Goal: Information Seeking & Learning: Learn about a topic

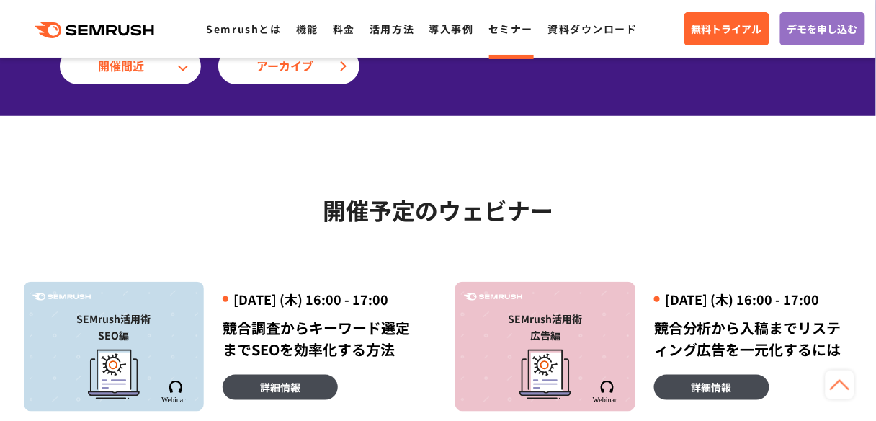
scroll to position [173, 0]
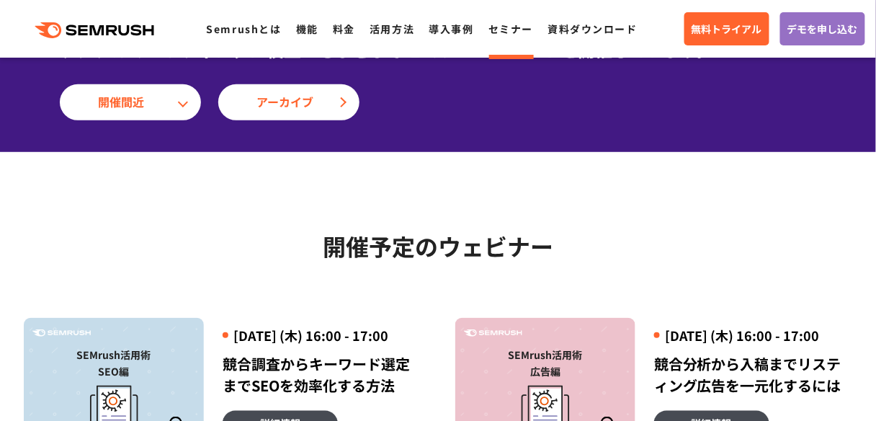
click at [427, 32] on ul "Semrushとは 機能 料金 活用方法 導入事例 セミナー 資料ダウンロード" at bounding box center [429, 28] width 446 height 19
click at [434, 35] on link "導入事例" at bounding box center [451, 29] width 45 height 14
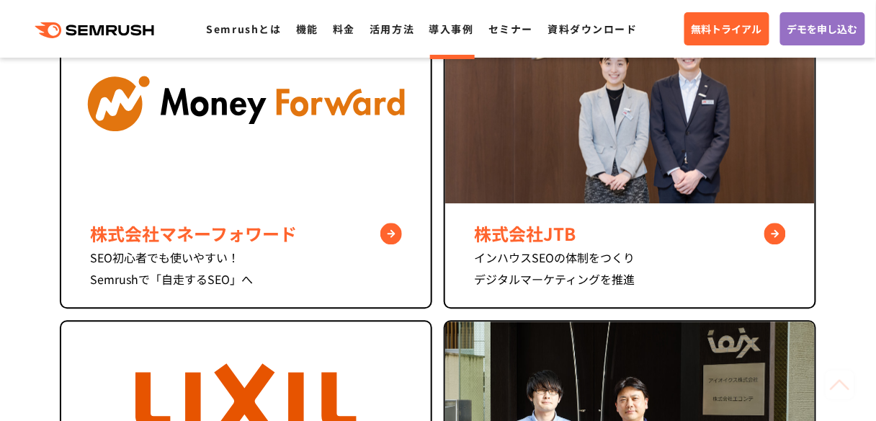
scroll to position [692, 0]
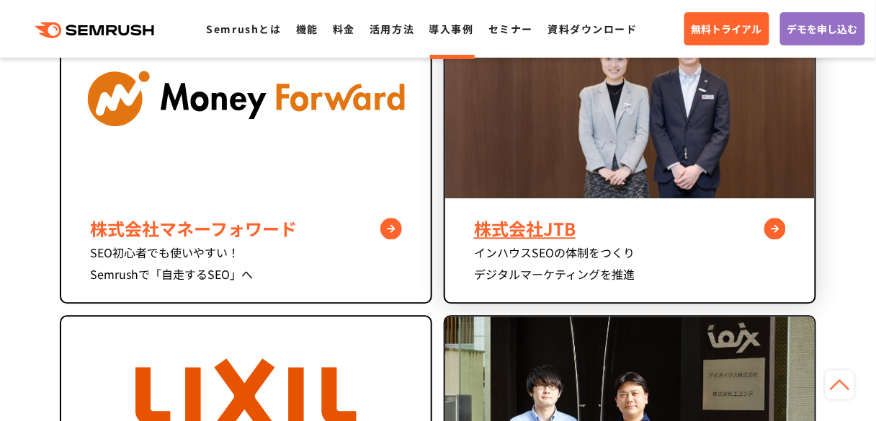
click at [595, 179] on img at bounding box center [630, 99] width 370 height 200
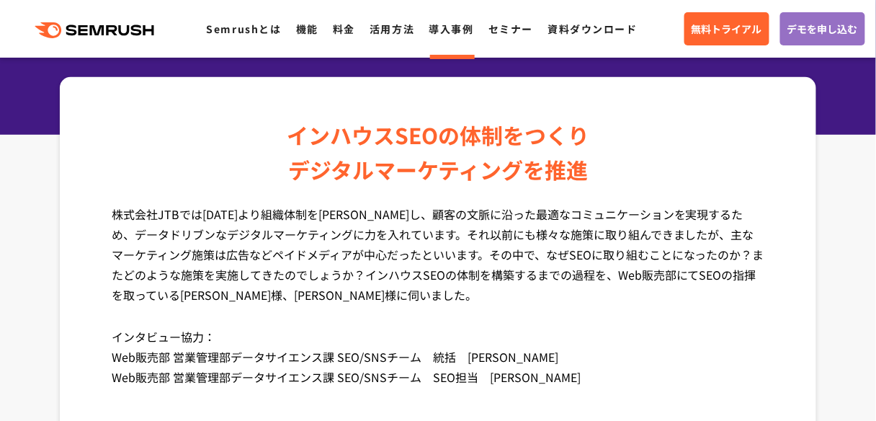
scroll to position [173, 0]
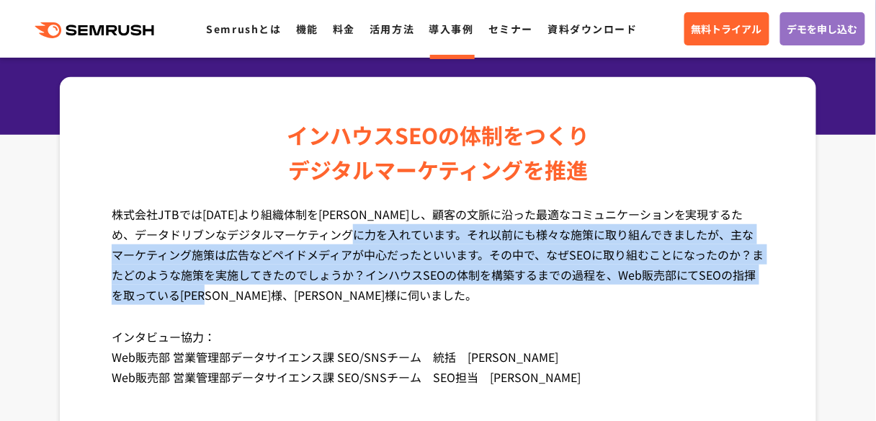
drag, startPoint x: 397, startPoint y: 233, endPoint x: 403, endPoint y: 288, distance: 55.1
click at [403, 288] on p "株式会社JTBでは[DATE]より組織体制を[PERSON_NAME]し、顧客の文脈に沿った最適なコミュニケーションを実現するため、データドリブンなデジタルマ…" at bounding box center [438, 265] width 653 height 122
copy p "それ以前にも様々な施策に取り組んできましたが、主なマーケティング施策は広告などペイドメディアが中心だったといいます。その中で、なぜSEOに取り組むことになった…"
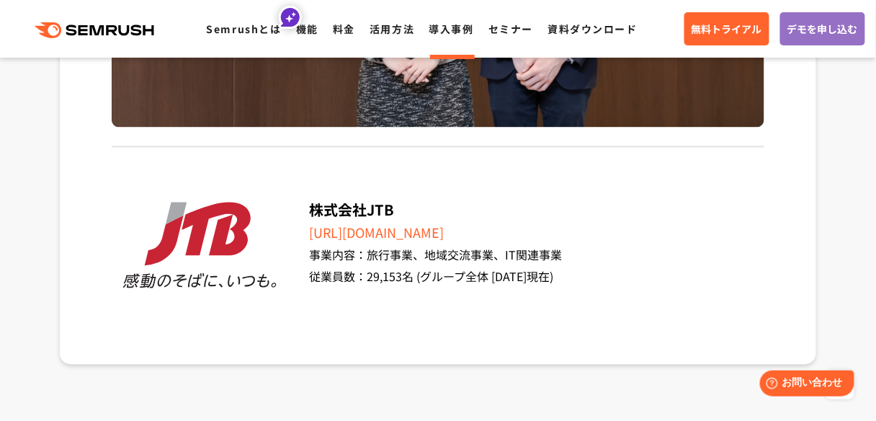
scroll to position [6283, 0]
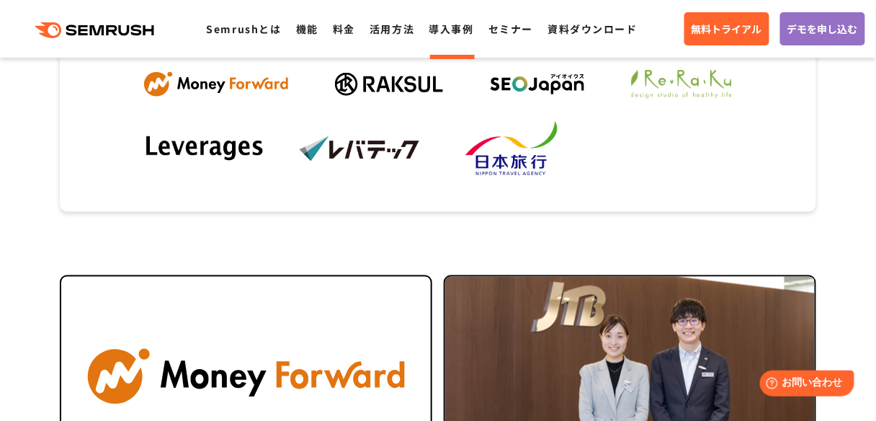
scroll to position [519, 0]
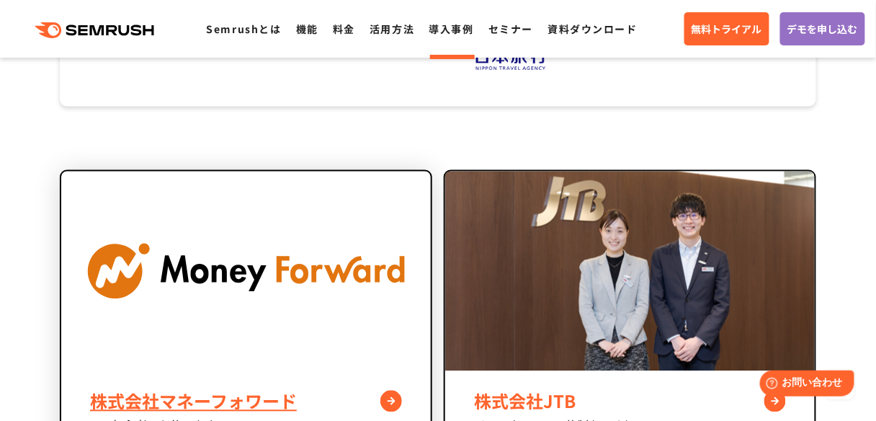
click at [251, 228] on img at bounding box center [246, 271] width 370 height 200
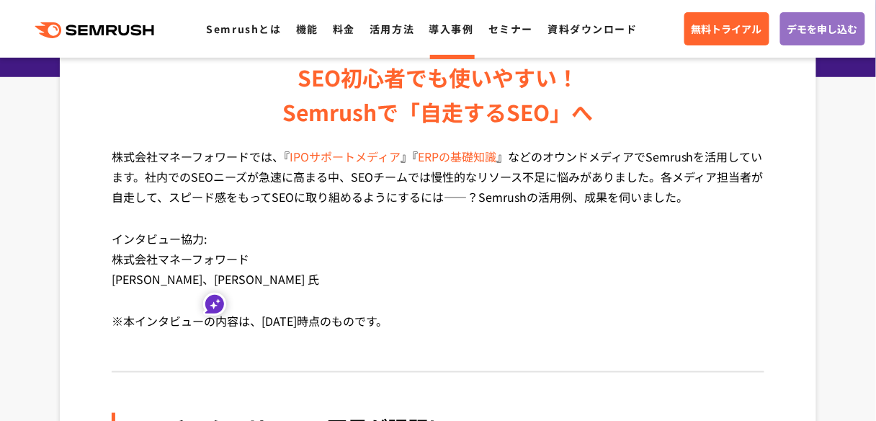
drag, startPoint x: 107, startPoint y: 241, endPoint x: 226, endPoint y: 275, distance: 124.3
copy p "インタビュー協力: 株式会社マネーフォワード [PERSON_NAME]、[PERSON_NAME] 氏"
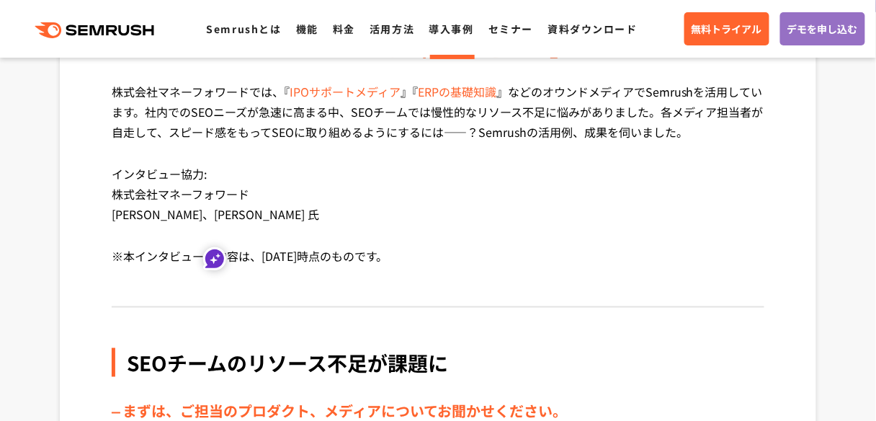
scroll to position [403, 0]
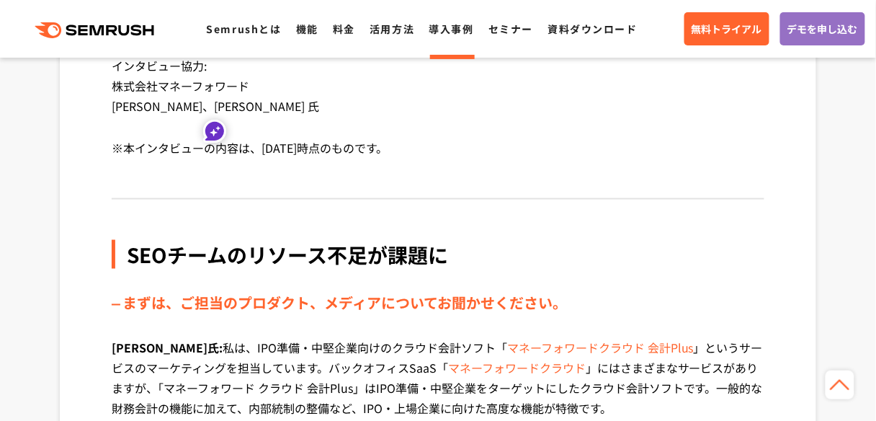
click at [285, 148] on p "※本インタビューの内容は、[DATE]時点のものです。" at bounding box center [438, 159] width 653 height 42
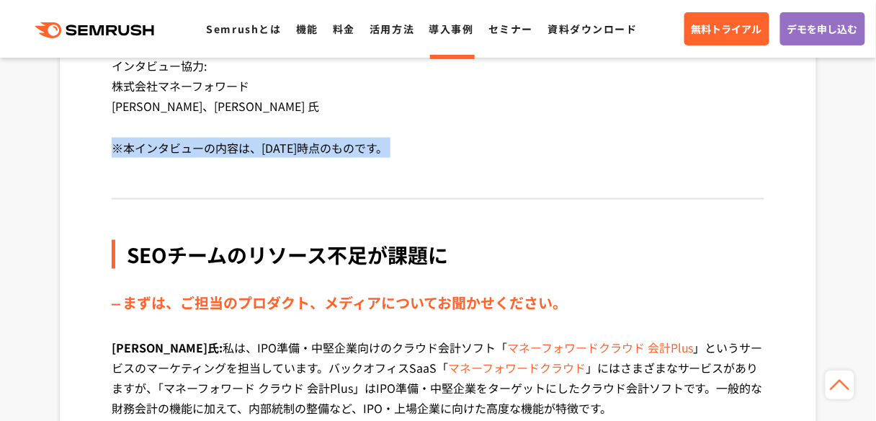
click at [285, 148] on p "※本インタビューの内容は、[DATE]時点のものです。" at bounding box center [438, 159] width 653 height 42
copy div "※本インタビューの内容は、[DATE]時点のものです。"
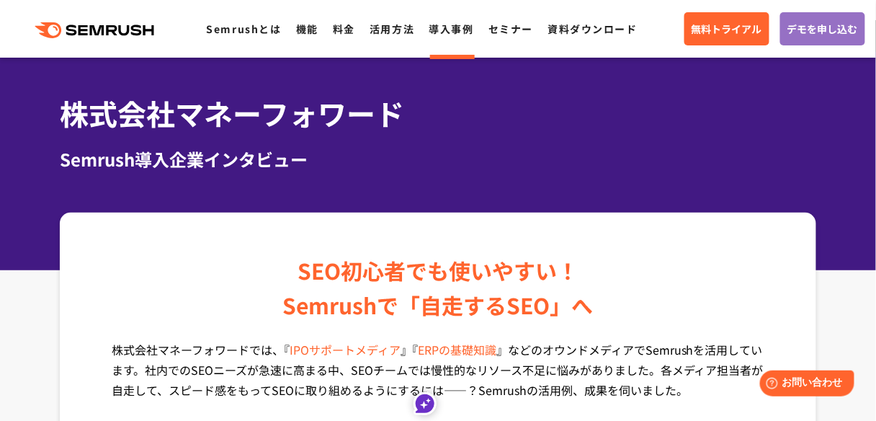
scroll to position [58, 0]
